Goal: Information Seeking & Learning: Understand process/instructions

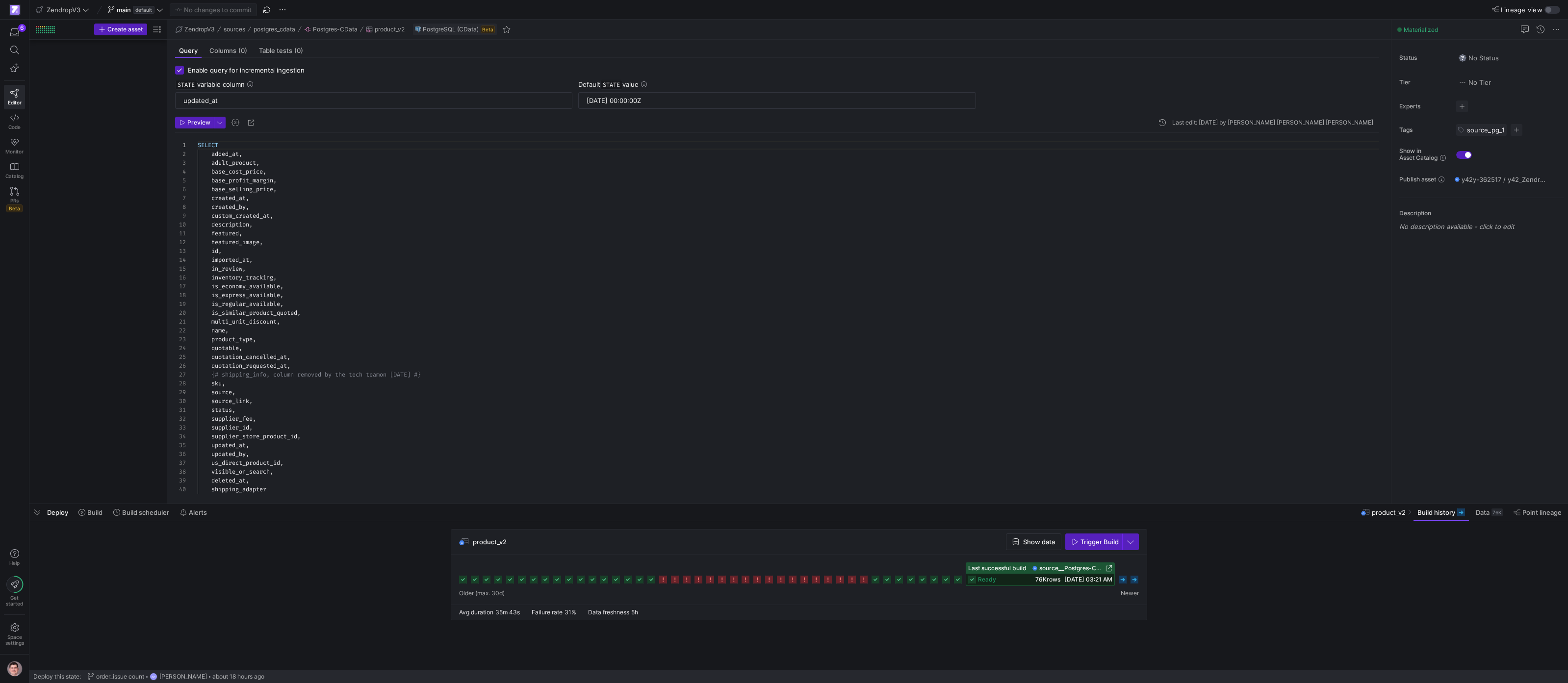
scroll to position [1854, 0]
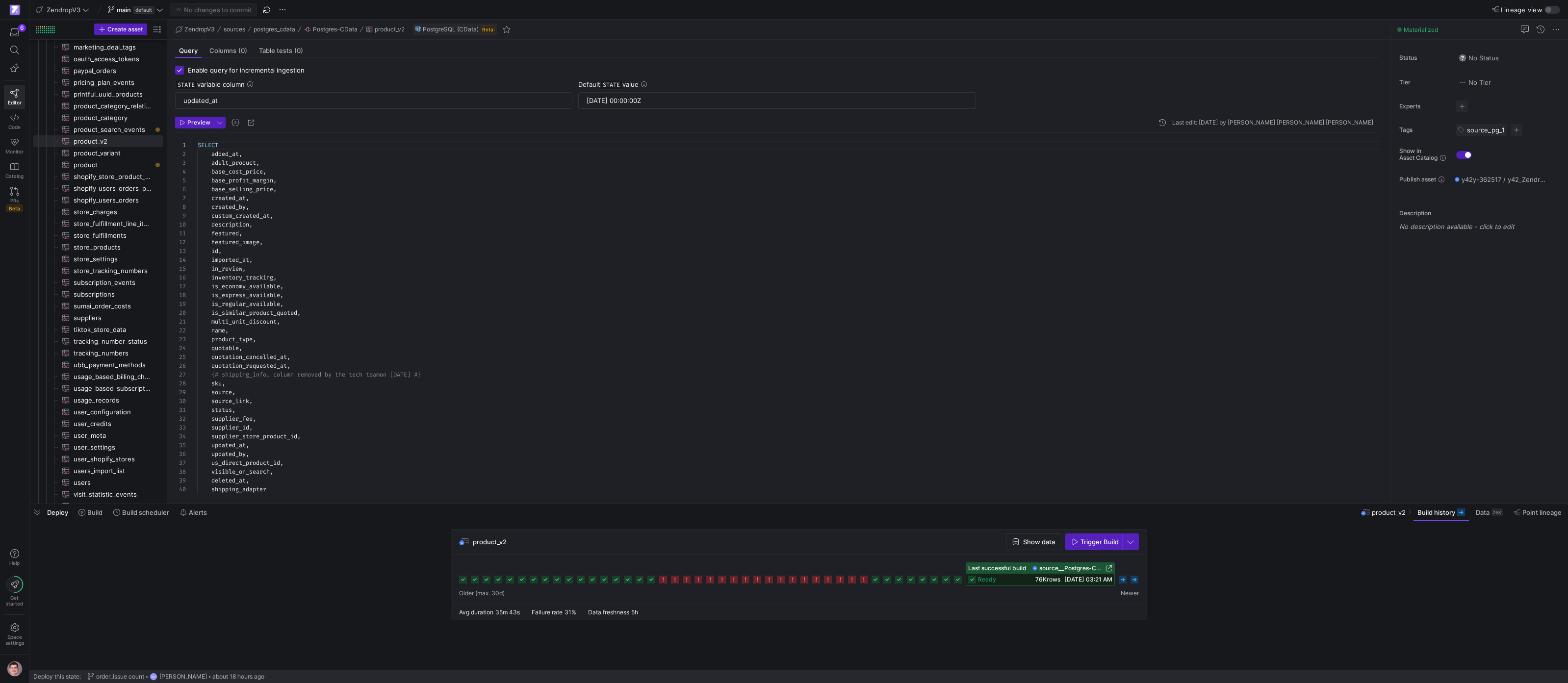
click at [1048, 581] on icon at bounding box center [1122, 579] width 8 height 8
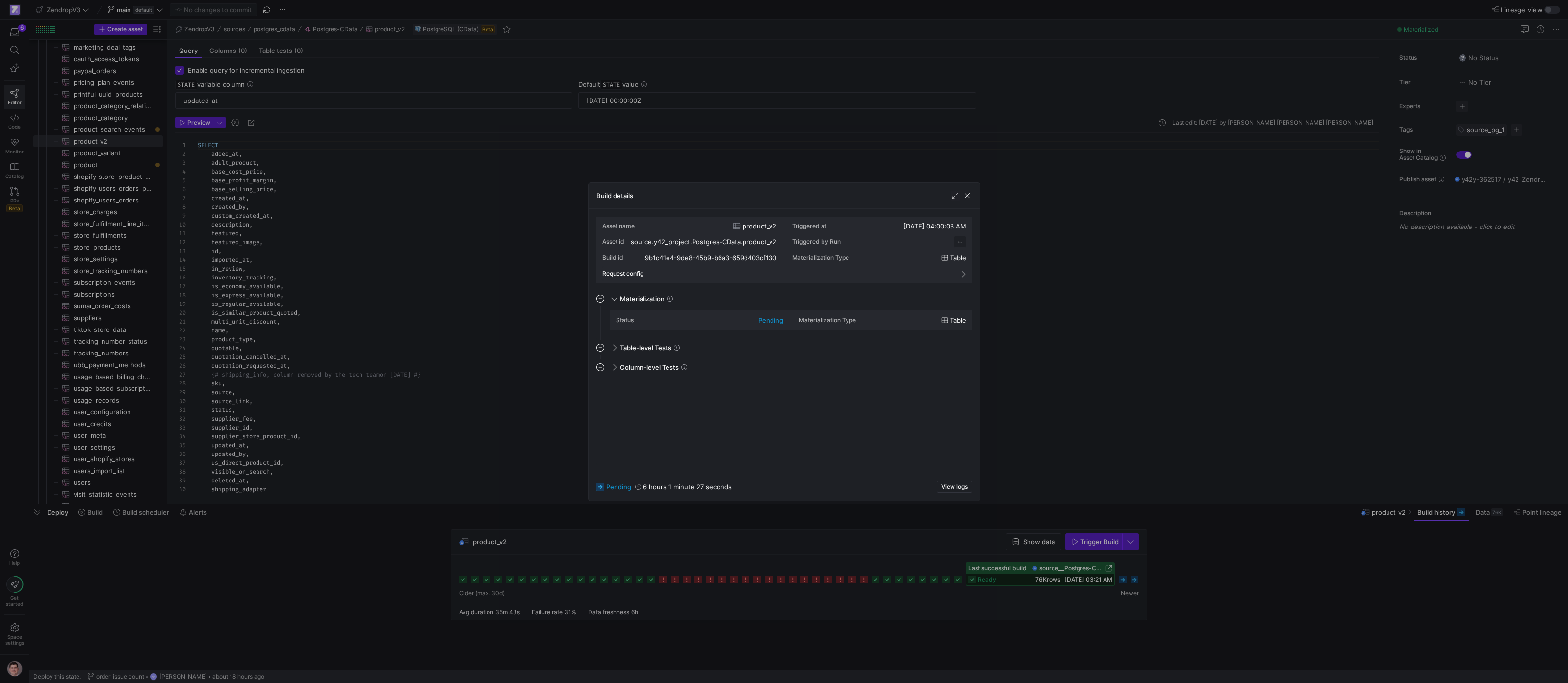
scroll to position [88, 0]
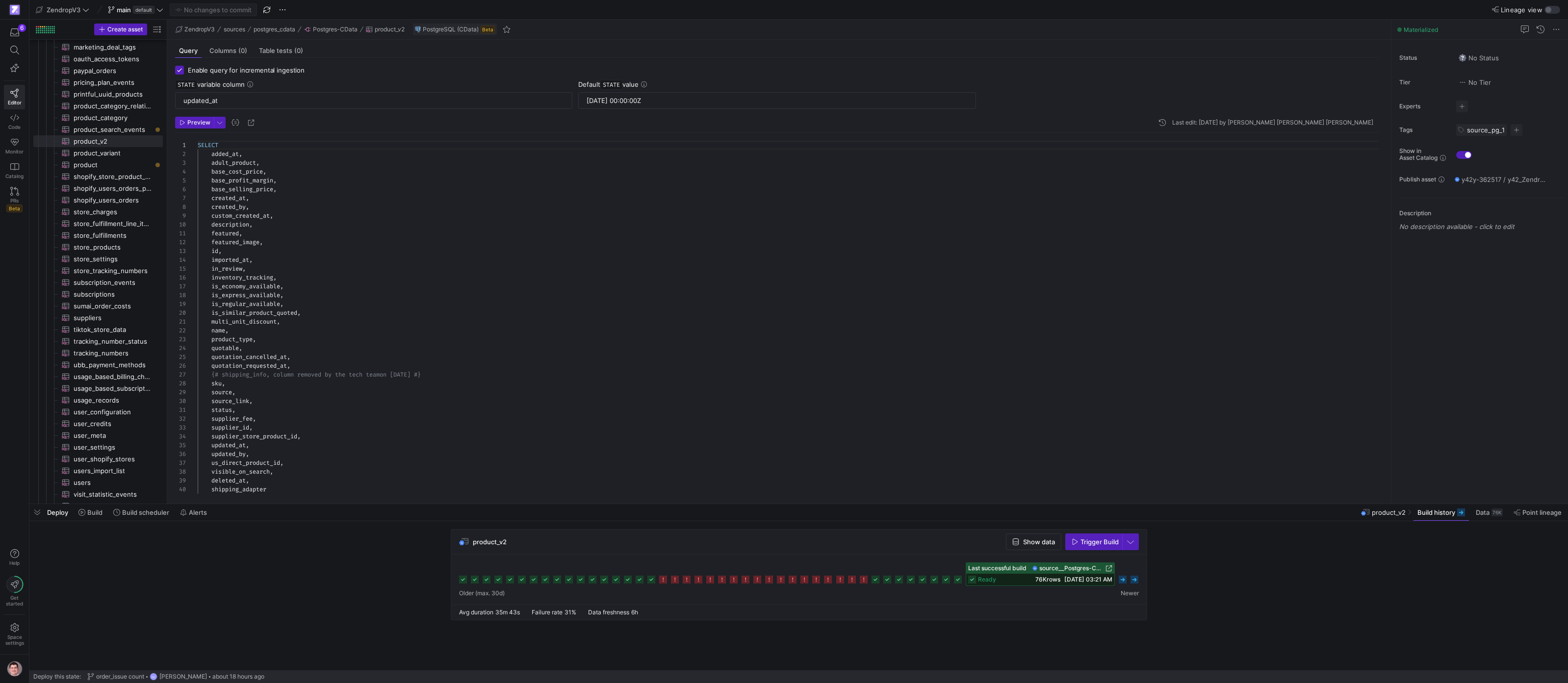
click at [1048, 581] on icon at bounding box center [1134, 579] width 8 height 8
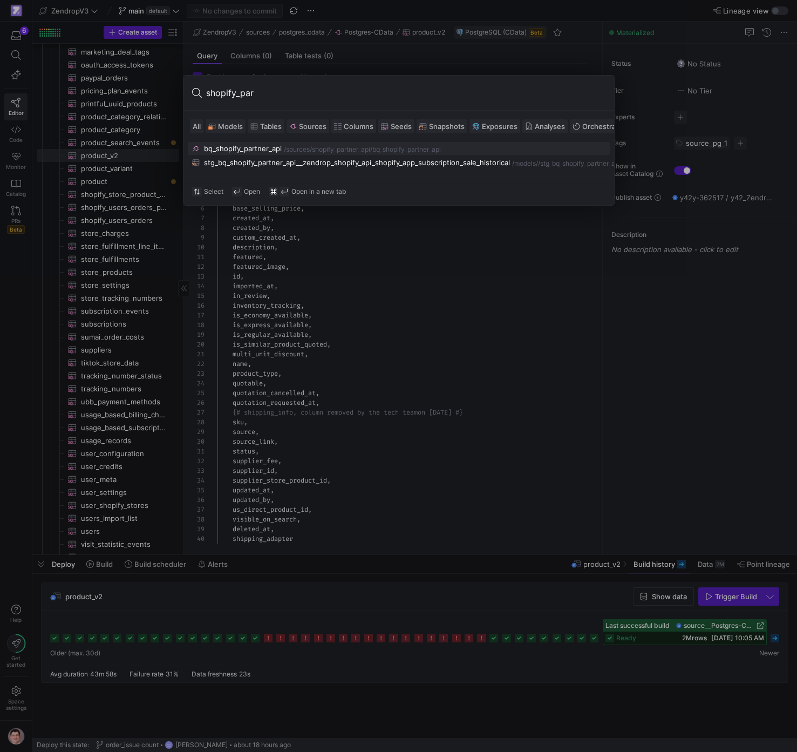
type input "shopify_part"
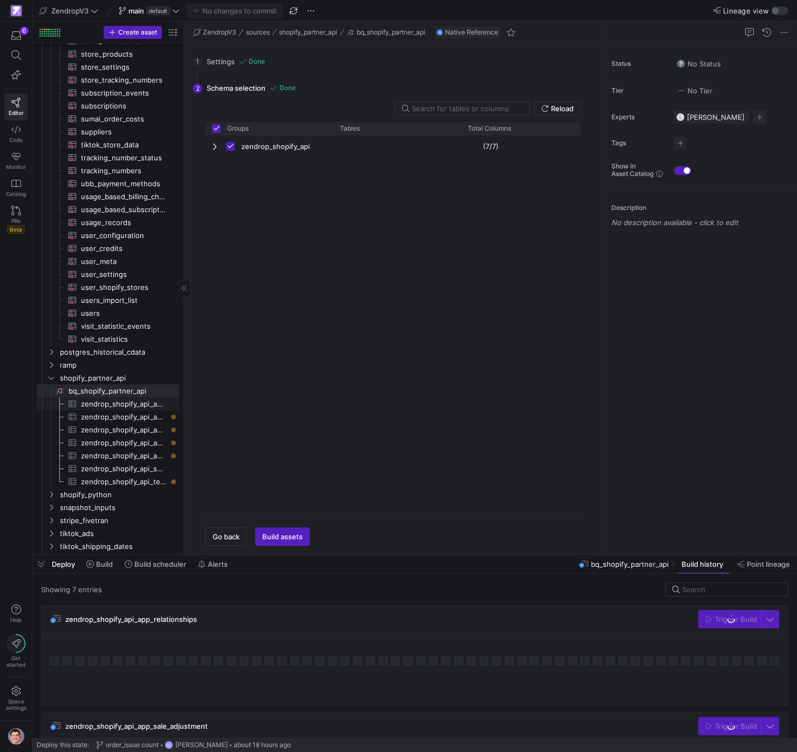
scroll to position [2264, 0]
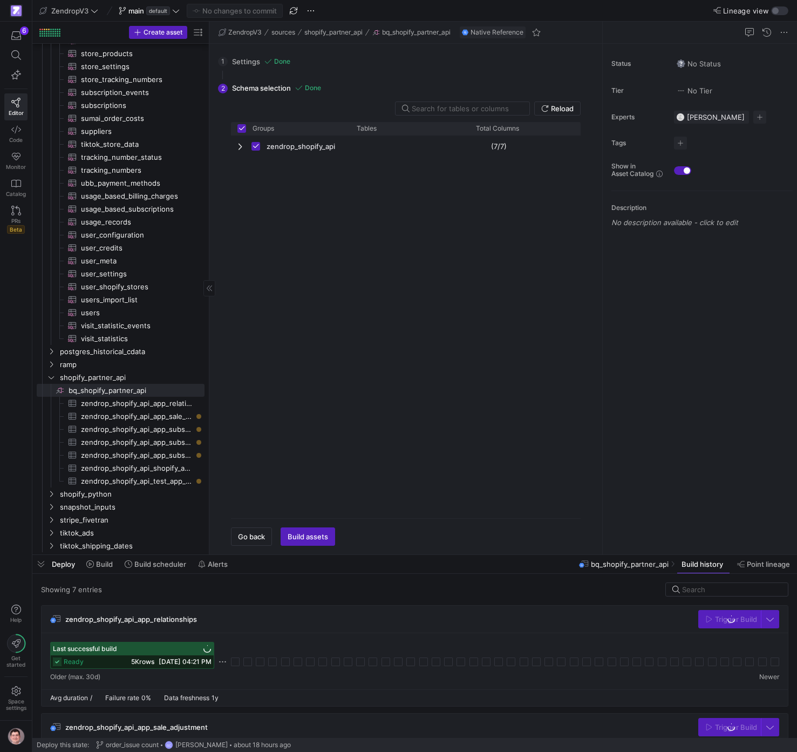
drag, startPoint x: 184, startPoint y: 401, endPoint x: 213, endPoint y: 401, distance: 29.7
click at [209, 401] on div at bounding box center [209, 288] width 1 height 533
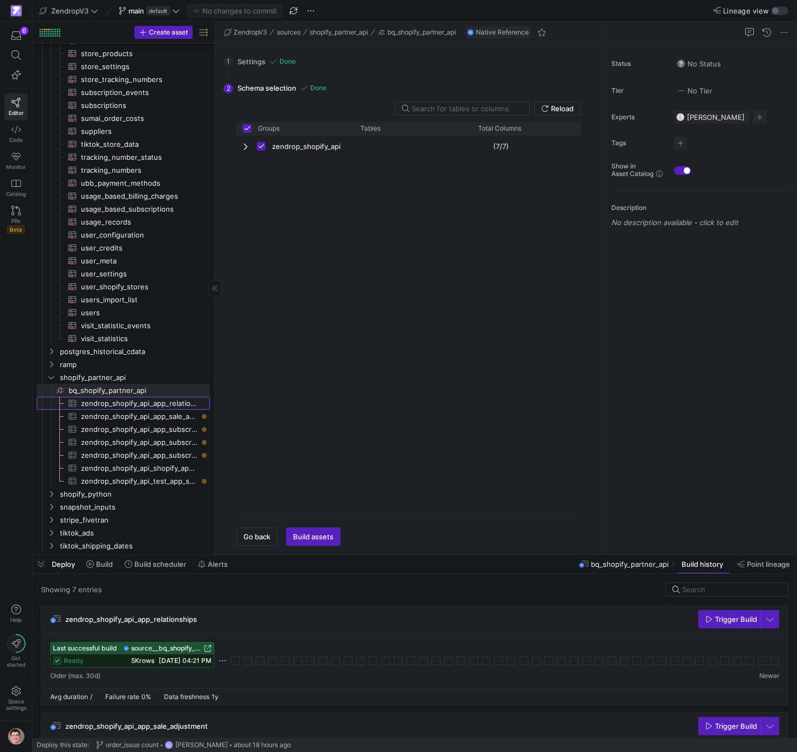
click at [140, 401] on span "zendrop_shopify_api_app_relationships​​​​​​​​​" at bounding box center [139, 403] width 117 height 12
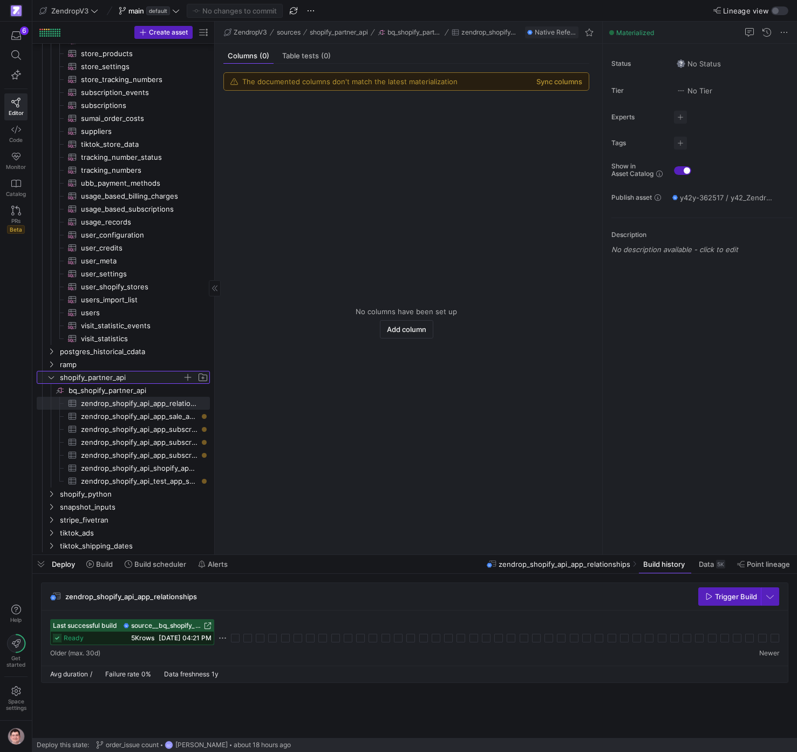
click at [78, 377] on span "shopify_partner_api" at bounding box center [121, 377] width 123 height 12
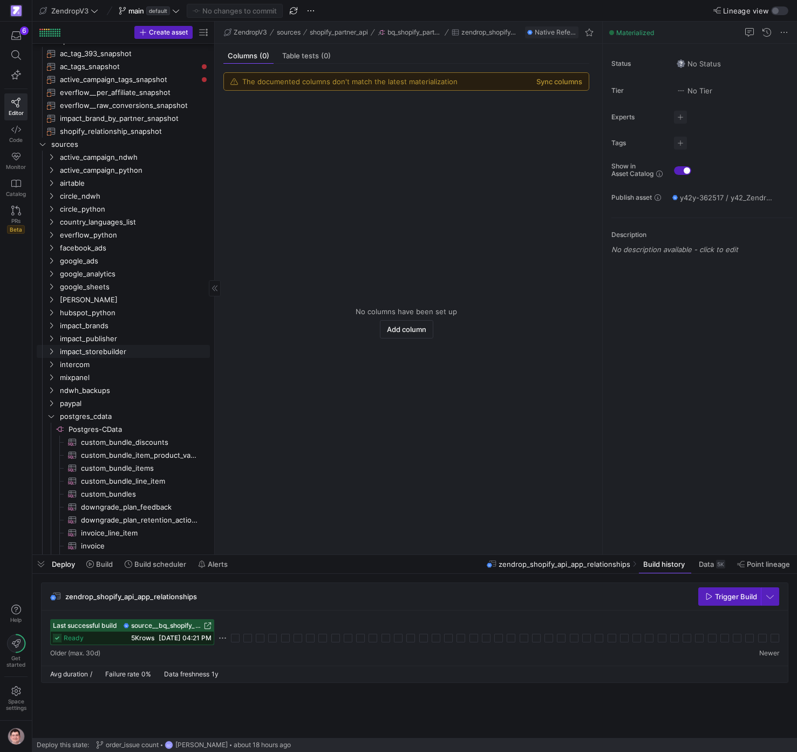
scroll to position [1507, 0]
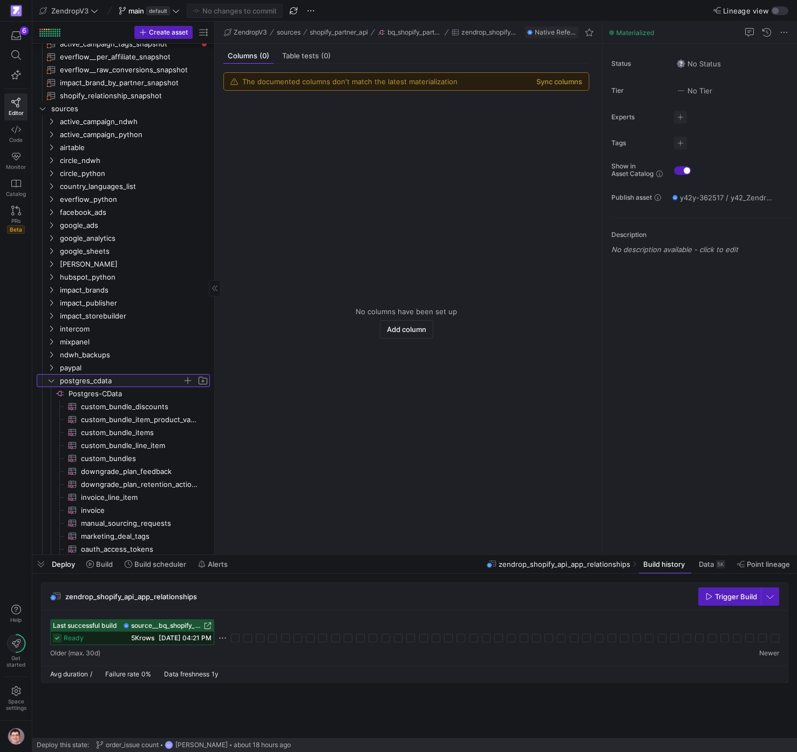
click at [80, 384] on span "postgres_cdata" at bounding box center [121, 381] width 123 height 12
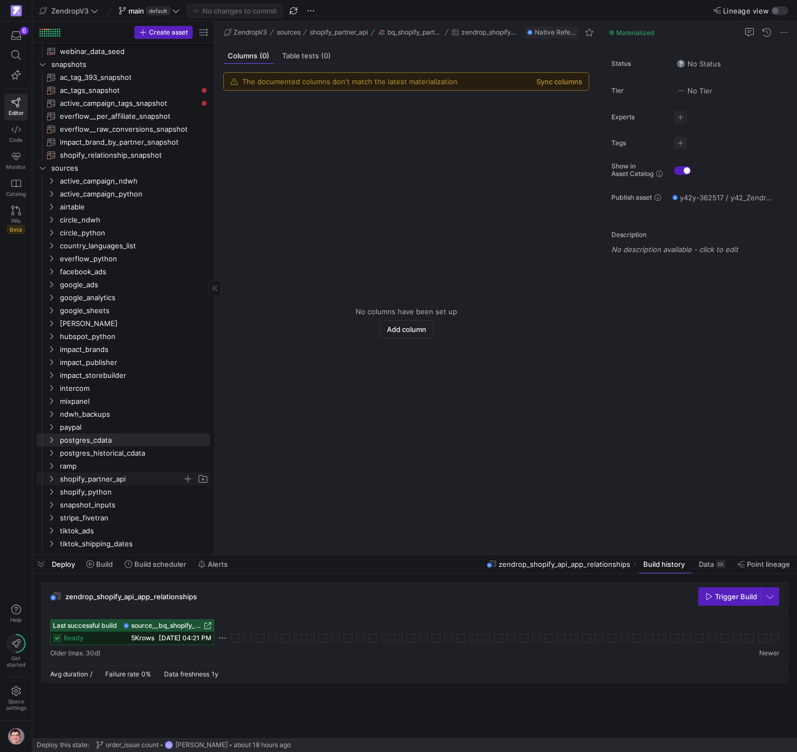
click at [112, 483] on span "shopify_partner_api" at bounding box center [121, 479] width 123 height 12
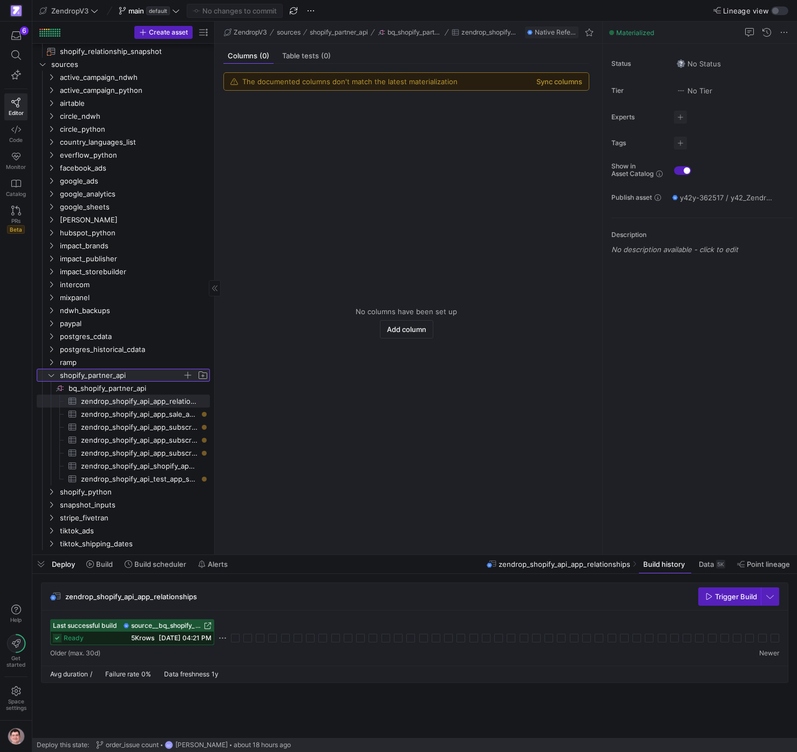
click at [72, 379] on span "shopify_partner_api" at bounding box center [121, 375] width 123 height 12
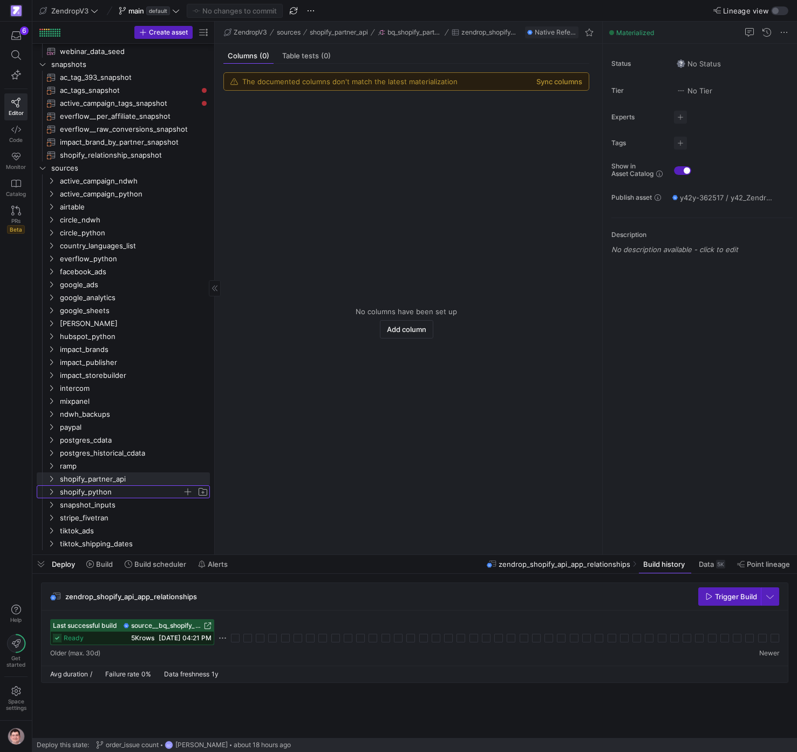
click at [84, 496] on span "shopify_python" at bounding box center [121, 492] width 123 height 12
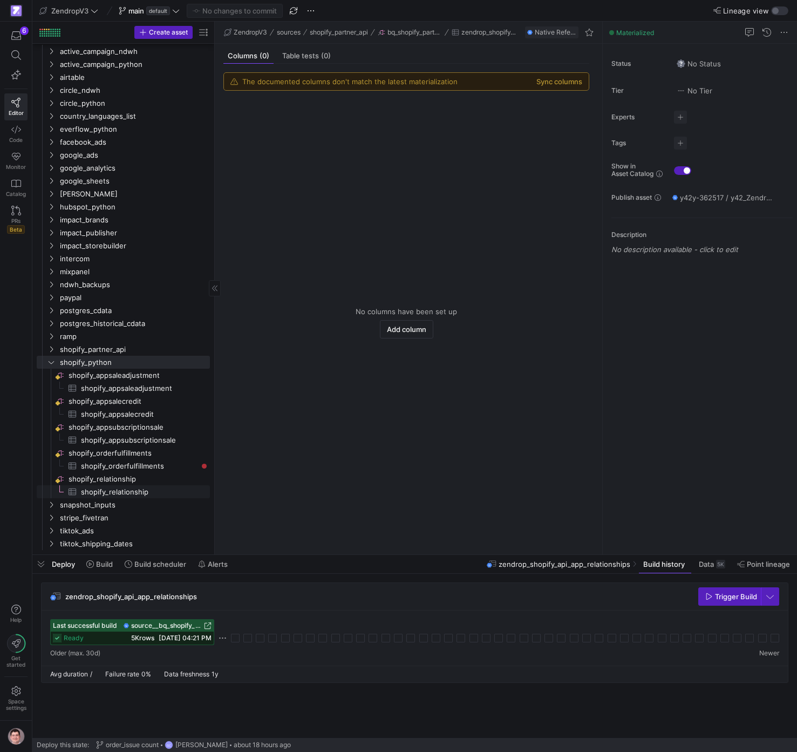
click at [106, 497] on span "shopify_relationship​​​​​​​​​" at bounding box center [139, 492] width 117 height 12
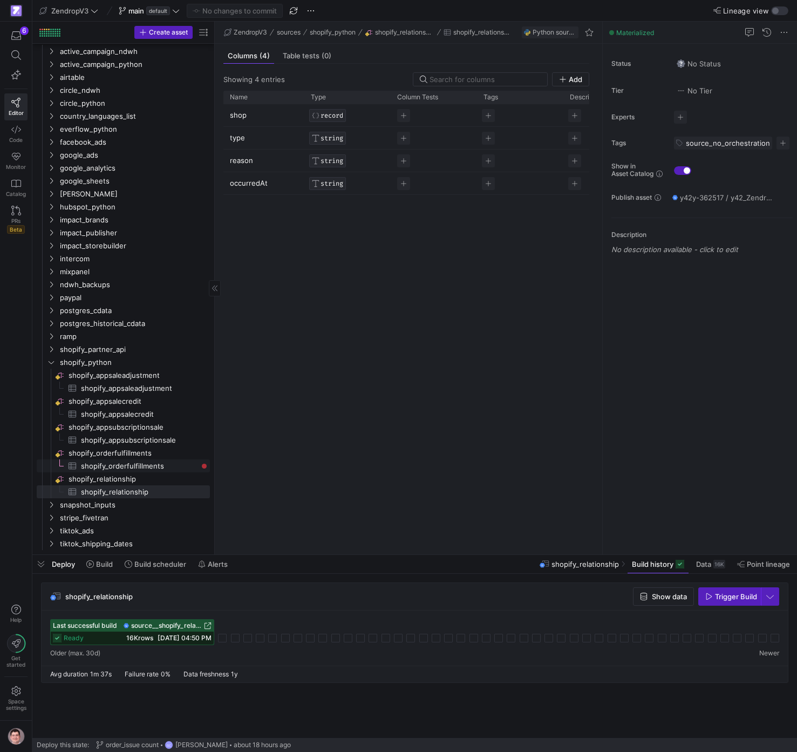
click at [113, 467] on span "shopify_orderfulfillments​​​​​​​​​" at bounding box center [139, 466] width 117 height 12
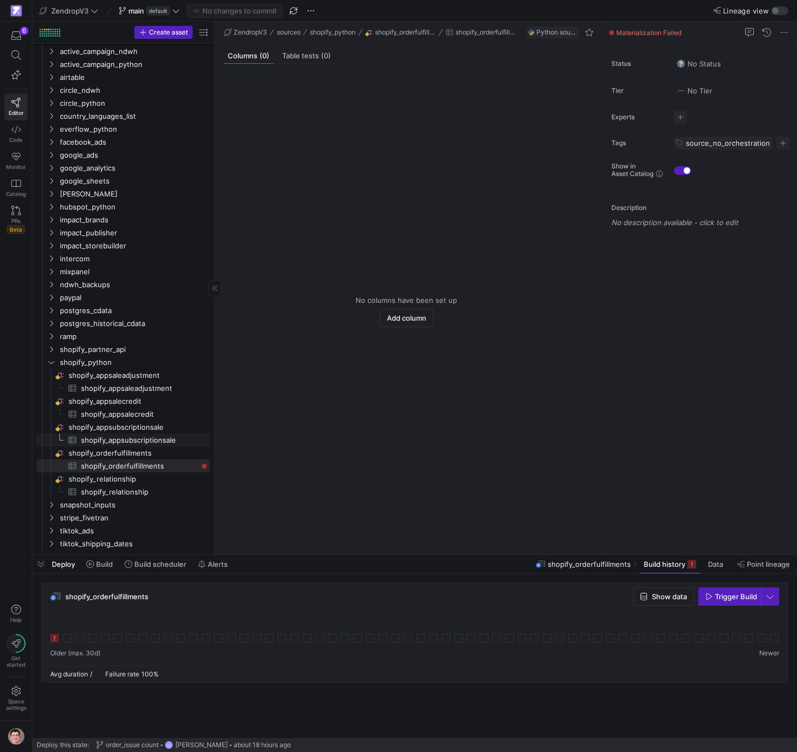
click at [121, 445] on span "shopify_appsubscriptionsale​​​​​​​​​" at bounding box center [139, 440] width 117 height 12
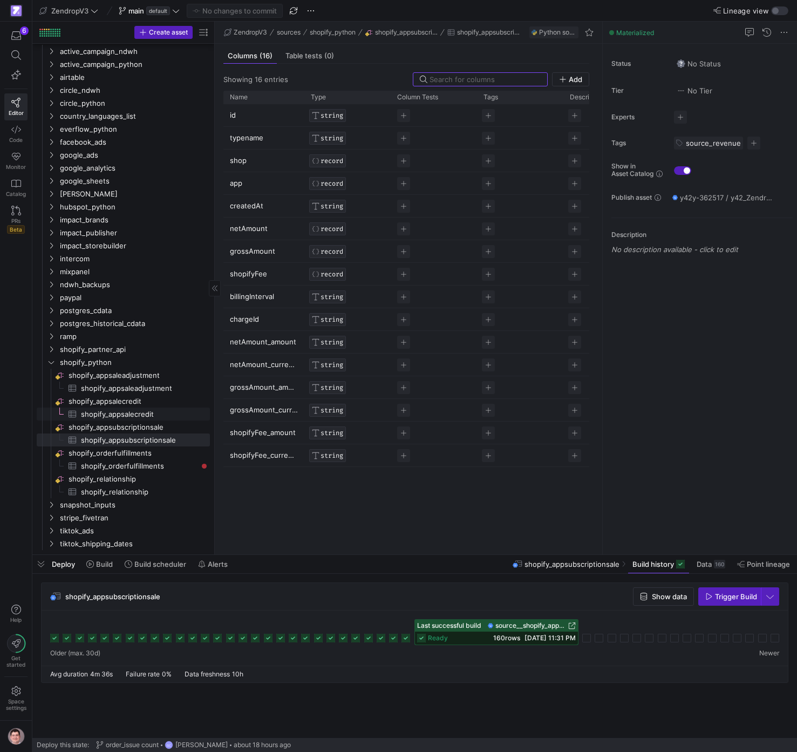
click at [129, 419] on span "shopify_appsalecredit​​​​​​​​​" at bounding box center [139, 414] width 117 height 12
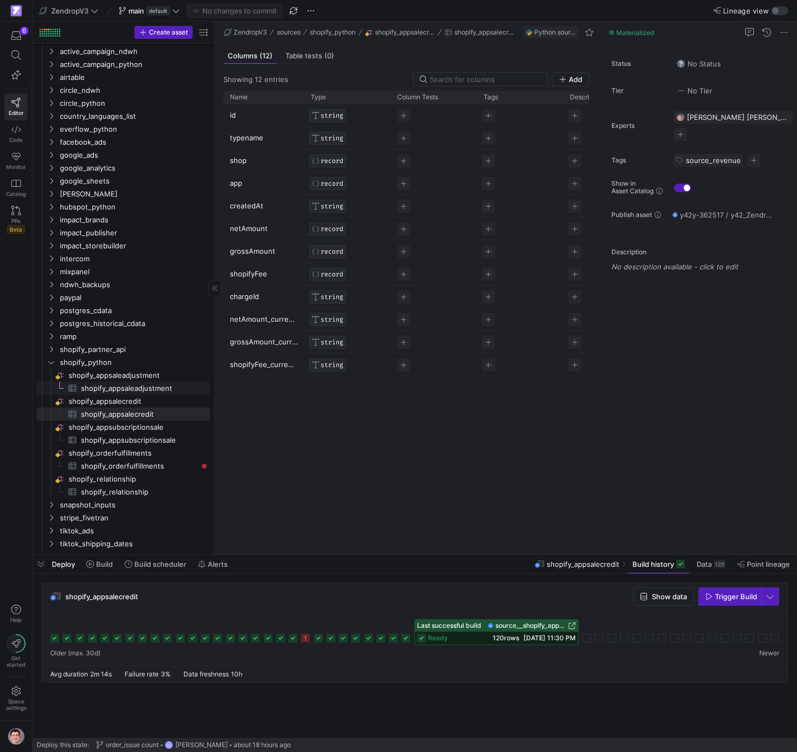
click at [124, 391] on span "shopify_appsaleadjustment​​​​​​​​​" at bounding box center [139, 388] width 117 height 12
click at [144, 377] on span "shopify_appsaleadjustment​​​​​​​​" at bounding box center [139, 375] width 140 height 12
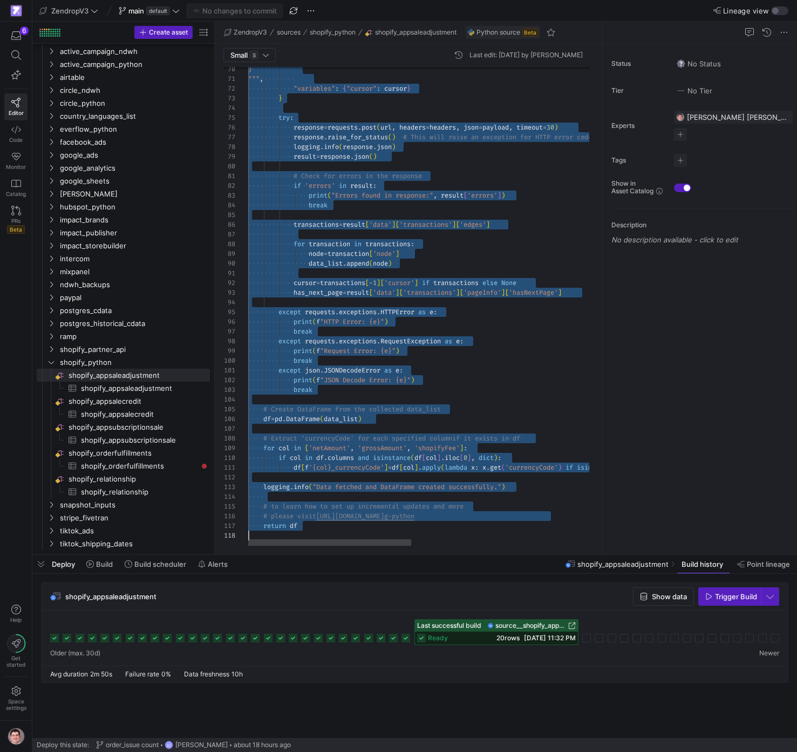
scroll to position [58, 66]
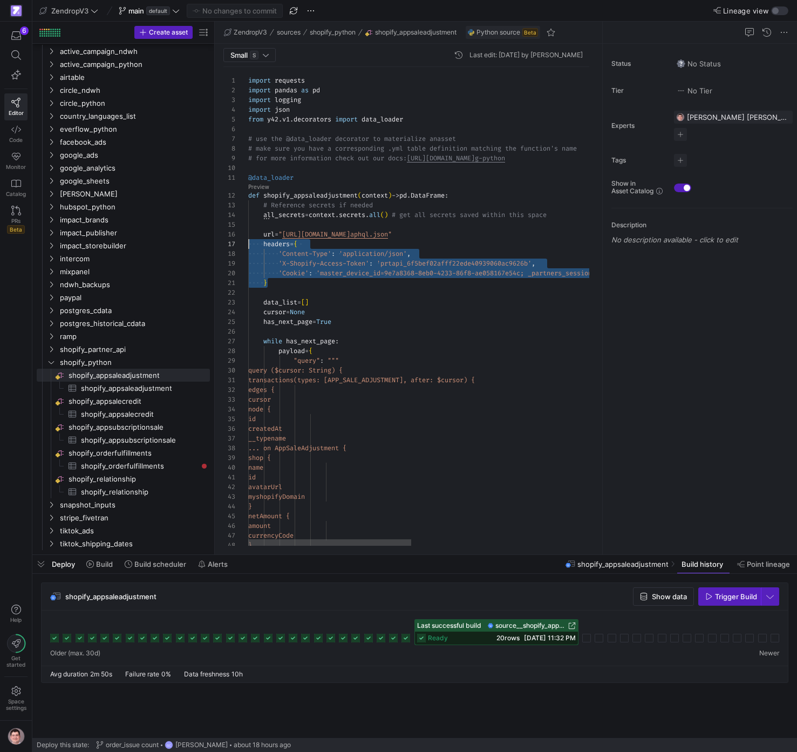
scroll to position [58, 0]
drag, startPoint x: 324, startPoint y: 286, endPoint x: 240, endPoint y: 244, distance: 93.4
click at [240, 244] on div "48 47 46 45 44 43 42 41 40 39 38 37 36 35 33 34 29 30 31 32 22 23 24 25 26 27 2…" at bounding box center [410, 306] width 375 height 479
